Goal: Transaction & Acquisition: Purchase product/service

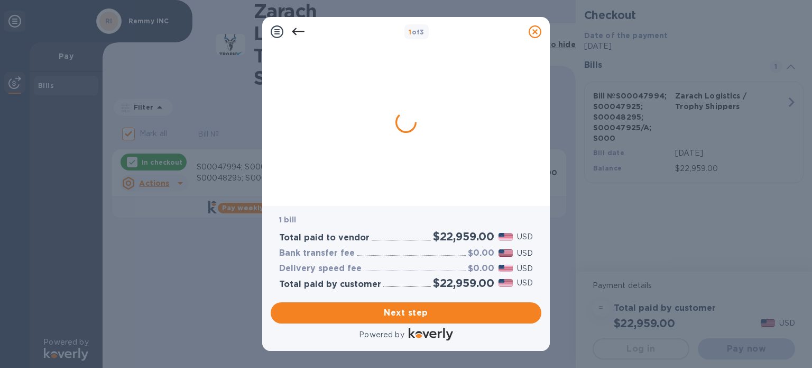
checkbox input "false"
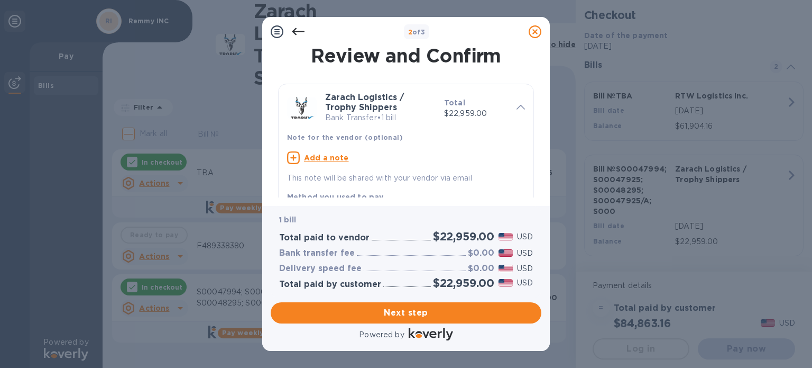
click at [517, 105] on icon at bounding box center [521, 107] width 8 height 5
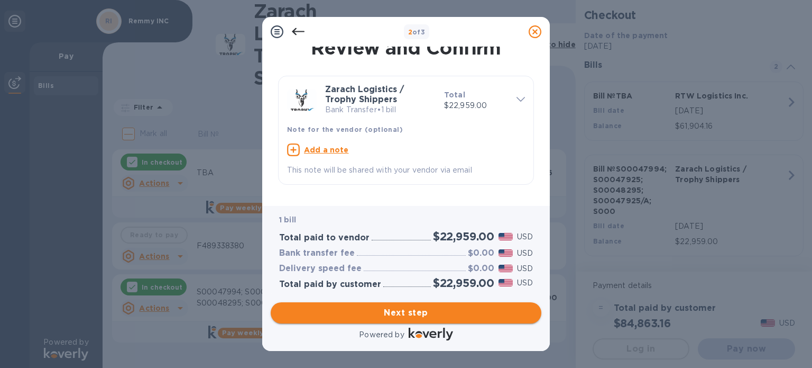
click at [427, 315] on span "Next step" at bounding box center [406, 312] width 254 height 13
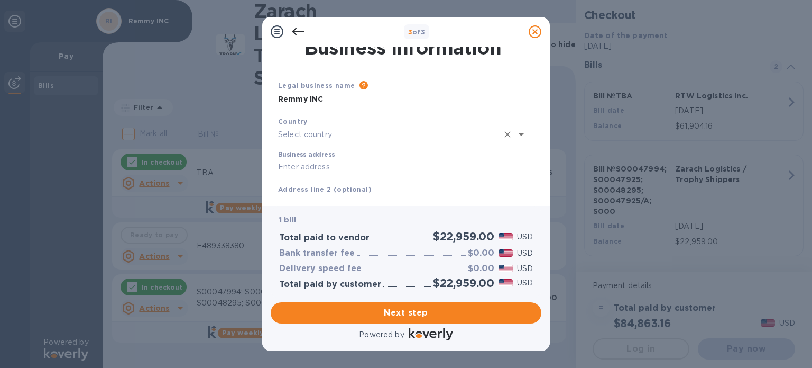
click at [409, 128] on input "text" at bounding box center [388, 134] width 220 height 15
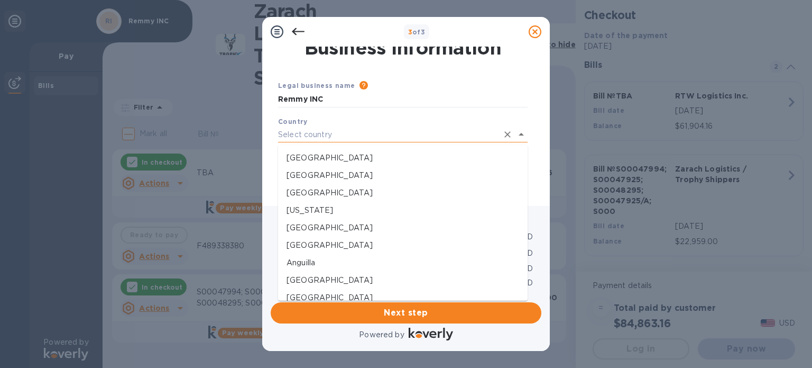
type input "[GEOGRAPHIC_DATA]"
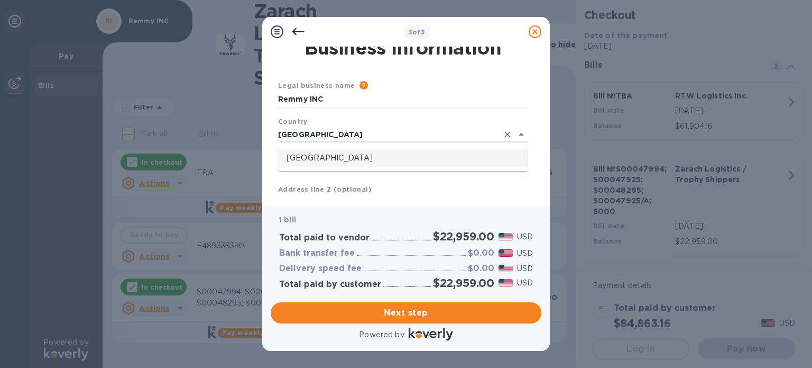
click at [325, 152] on li "[GEOGRAPHIC_DATA]" at bounding box center [403, 157] width 250 height 17
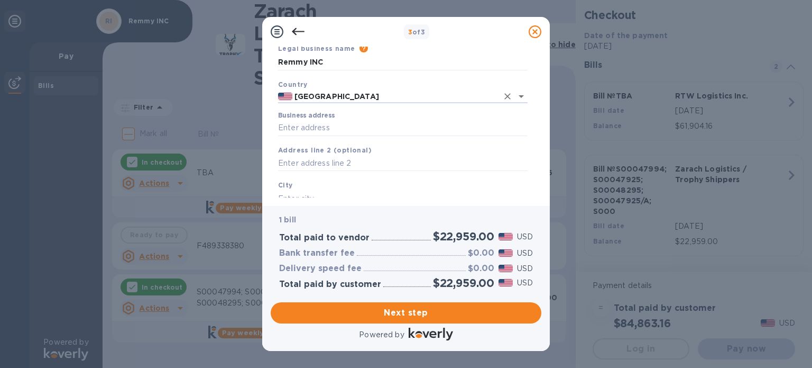
scroll to position [61, 0]
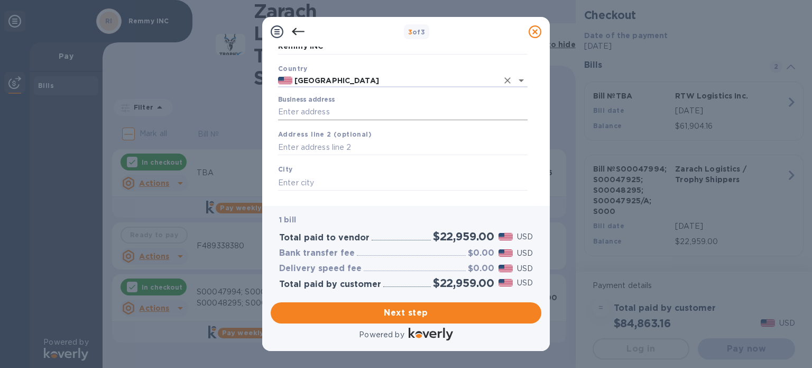
click at [323, 115] on input "Business address" at bounding box center [403, 112] width 250 height 16
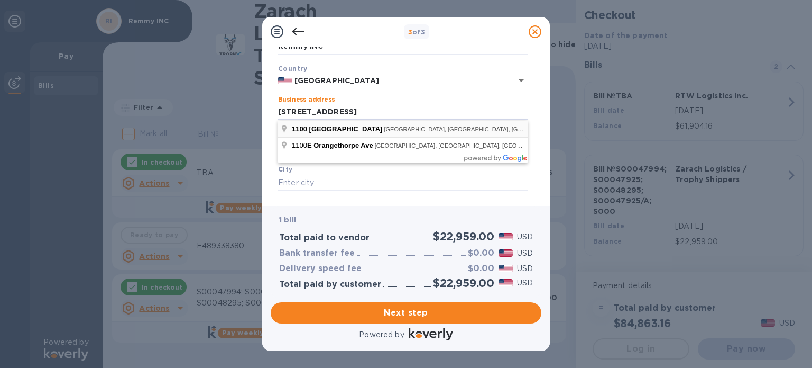
type input "[STREET_ADDRESS]"
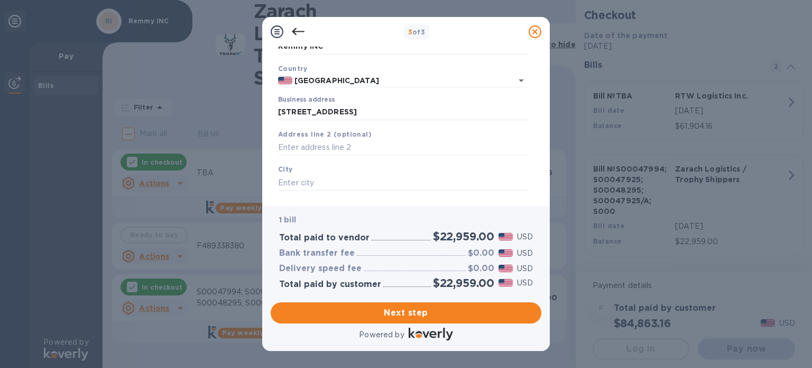
type input "[GEOGRAPHIC_DATA]"
type input "CA"
type input "92801"
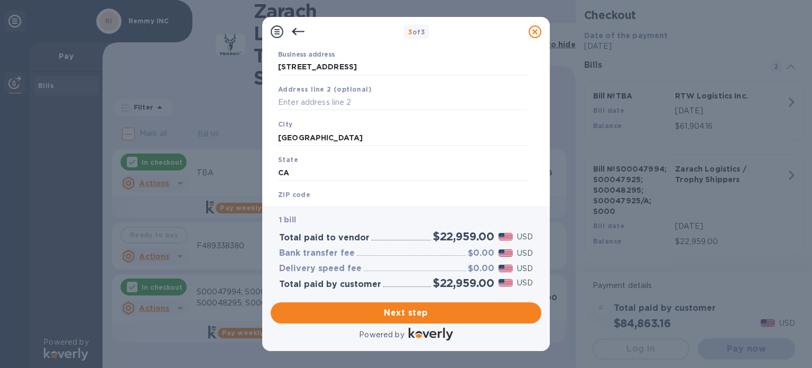
scroll to position [151, 0]
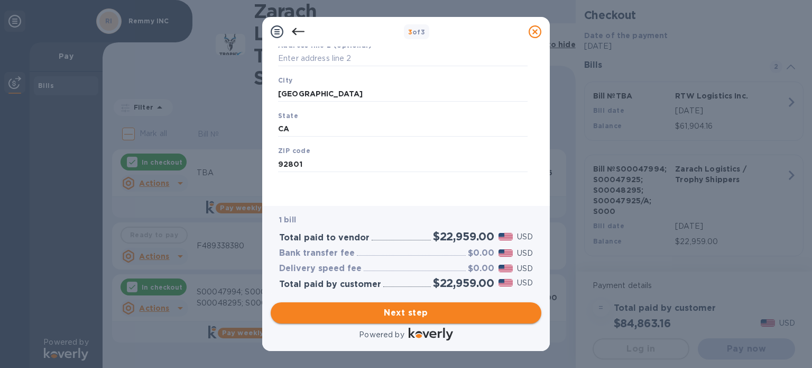
click at [446, 319] on button "Next step" at bounding box center [406, 312] width 271 height 21
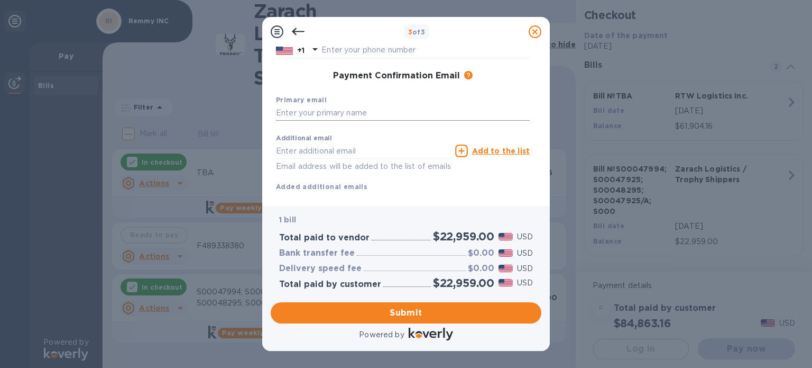
click at [342, 111] on input "text" at bounding box center [403, 113] width 254 height 16
type input "[PERSON_NAME][EMAIL_ADDRESS][DOMAIN_NAME]"
click at [336, 156] on input "text" at bounding box center [363, 151] width 175 height 16
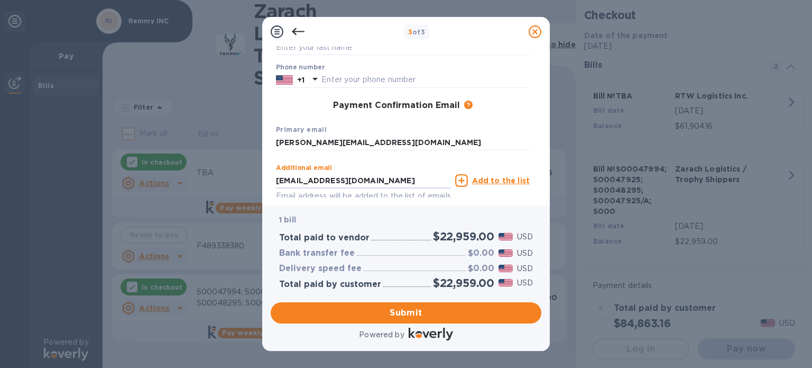
scroll to position [70, 0]
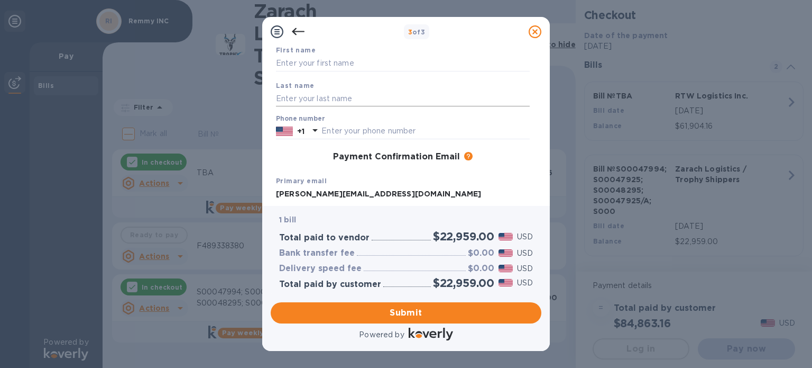
type input "[EMAIL_ADDRESS][DOMAIN_NAME]"
click at [344, 93] on input "text" at bounding box center [403, 98] width 254 height 16
type input "[PERSON_NAME]"
type input "Harish"
type input "3106989111"
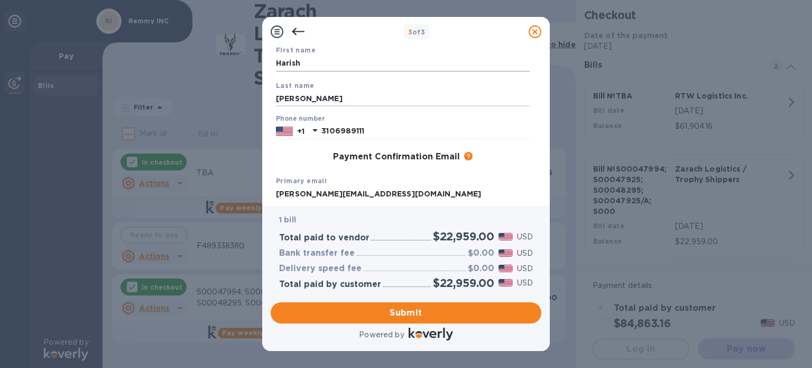
click at [316, 63] on input "Harish" at bounding box center [403, 64] width 254 height 16
type input "[PERSON_NAME]"
drag, startPoint x: 311, startPoint y: 101, endPoint x: 175, endPoint y: 94, distance: 136.6
click at [175, 94] on div "3 of 3 Payment Contact Information First name [PERSON_NAME] Last name [PERSON_N…" at bounding box center [406, 184] width 812 height 368
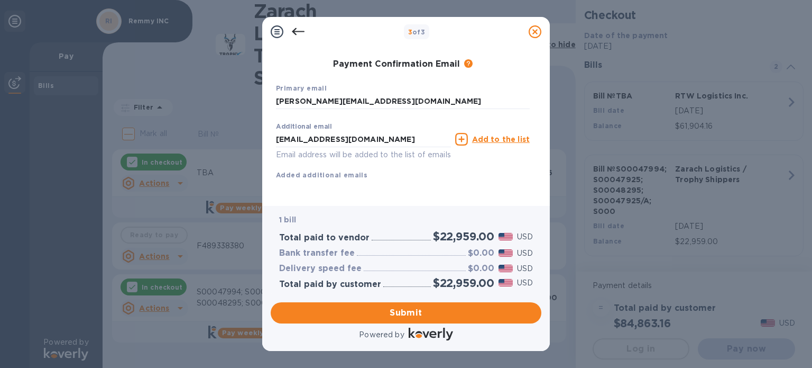
scroll to position [176, 0]
type input "C T"
click at [414, 308] on span "Submit" at bounding box center [406, 312] width 254 height 13
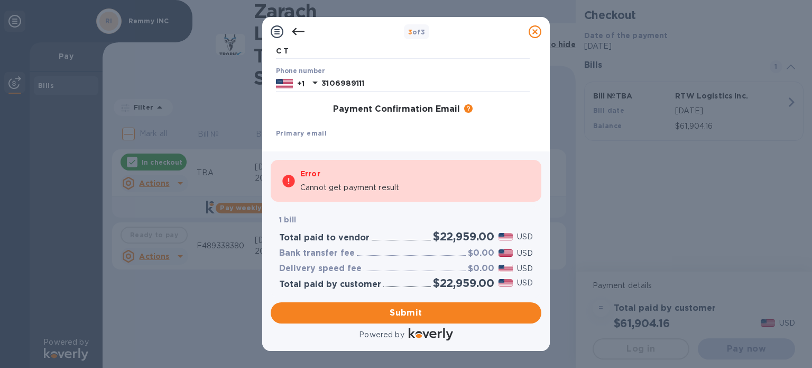
scroll to position [231, 0]
